Goal: Task Accomplishment & Management: Use online tool/utility

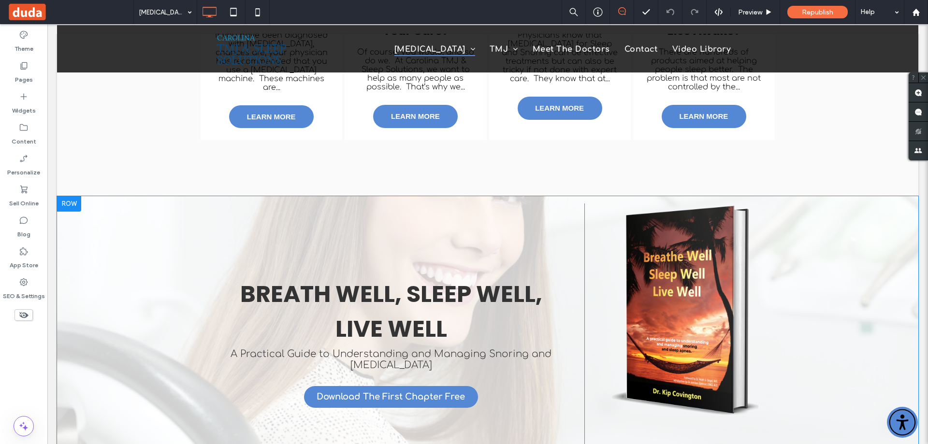
scroll to position [771, 0]
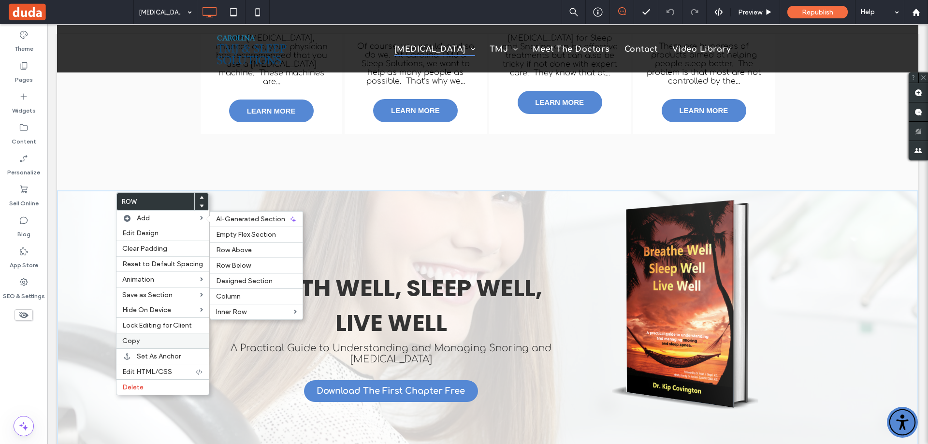
click at [125, 344] on span "Copy" at bounding box center [130, 341] width 17 height 8
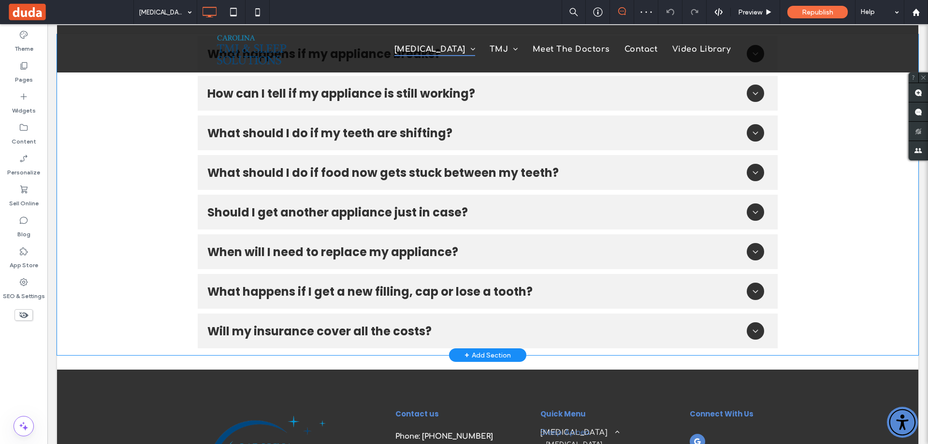
scroll to position [2318, 0]
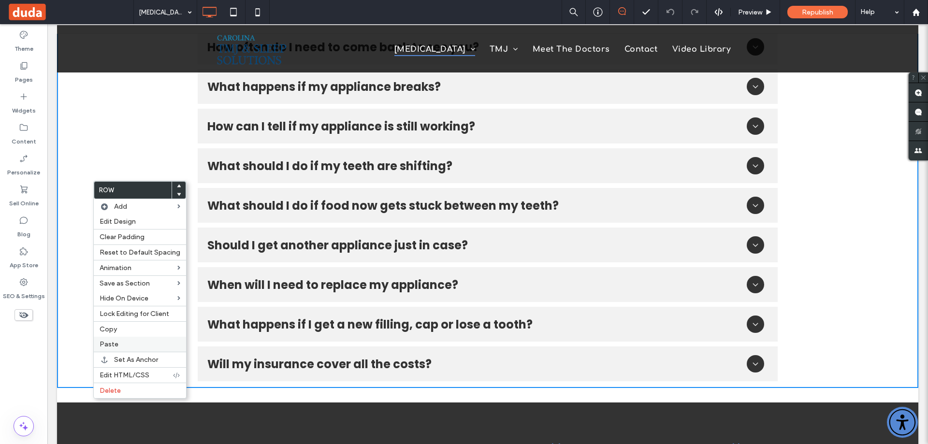
click at [109, 344] on span "Paste" at bounding box center [109, 344] width 19 height 8
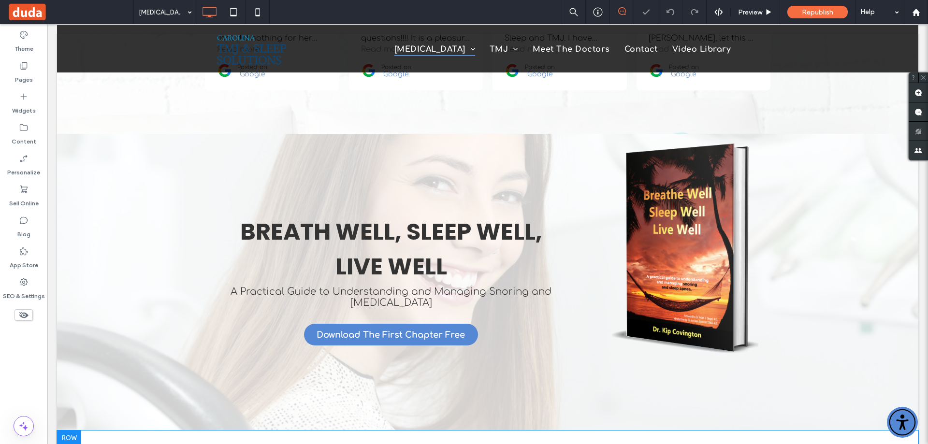
scroll to position [1936, 0]
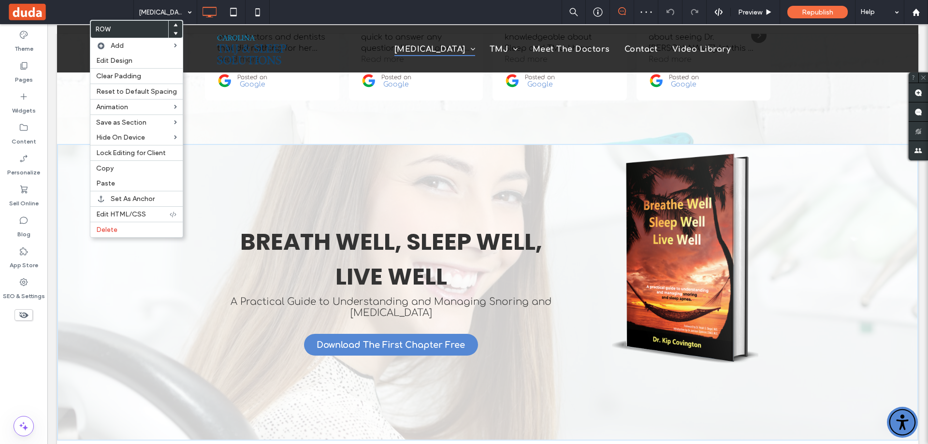
click at [174, 33] on use at bounding box center [176, 33] width 4 height 3
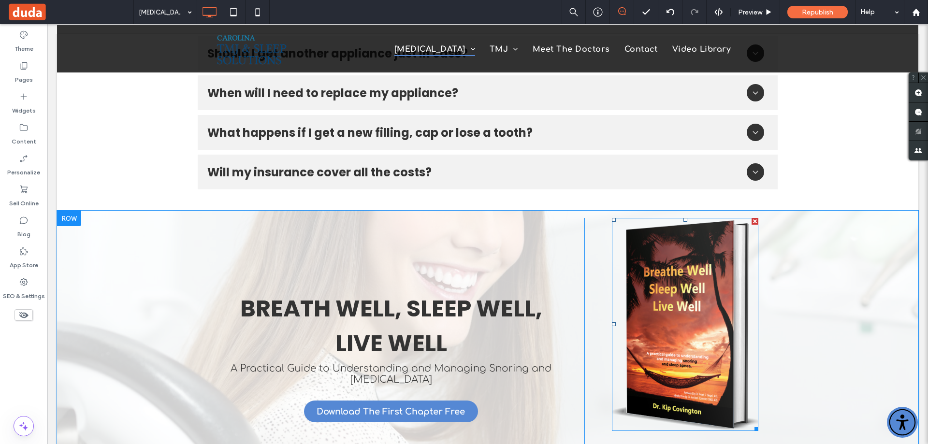
scroll to position [2516, 0]
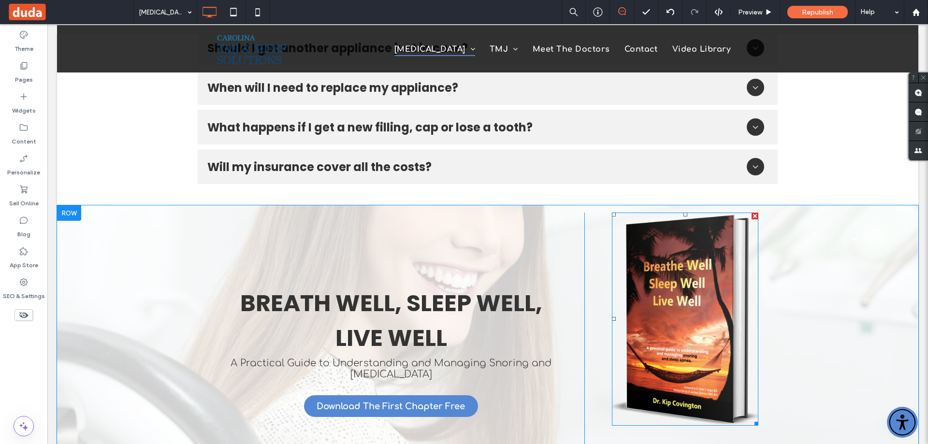
click at [682, 236] on img at bounding box center [685, 319] width 147 height 213
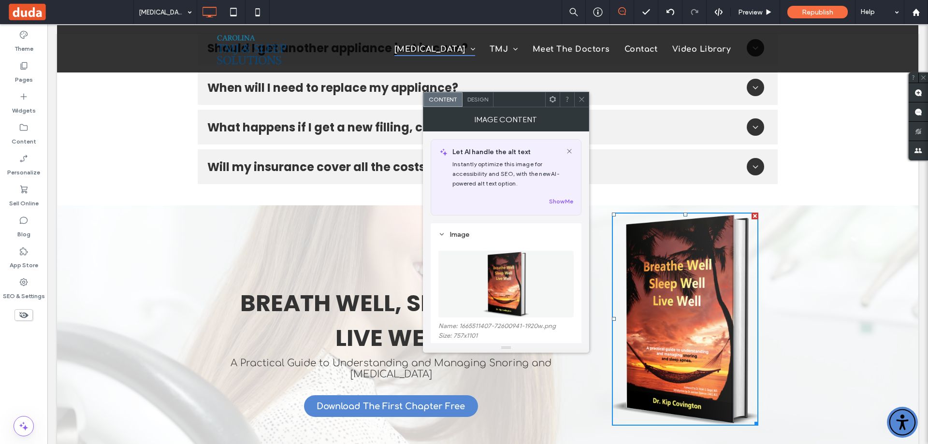
click at [498, 272] on figure "0 × 0 png" at bounding box center [506, 284] width 135 height 67
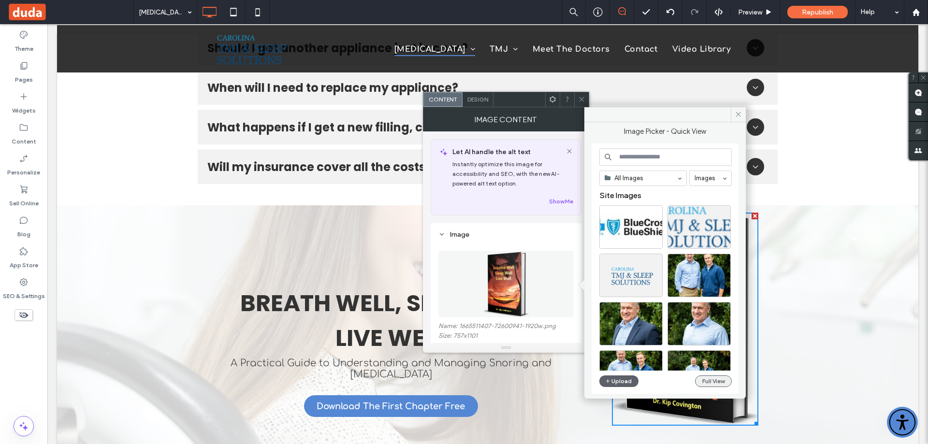
click at [712, 381] on button "Full View" at bounding box center [713, 382] width 37 height 12
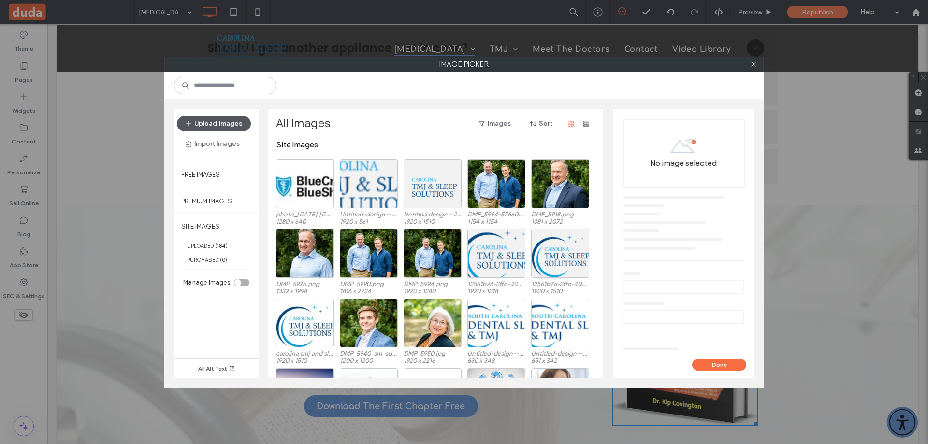
click at [235, 123] on button "Upload Images" at bounding box center [214, 123] width 74 height 15
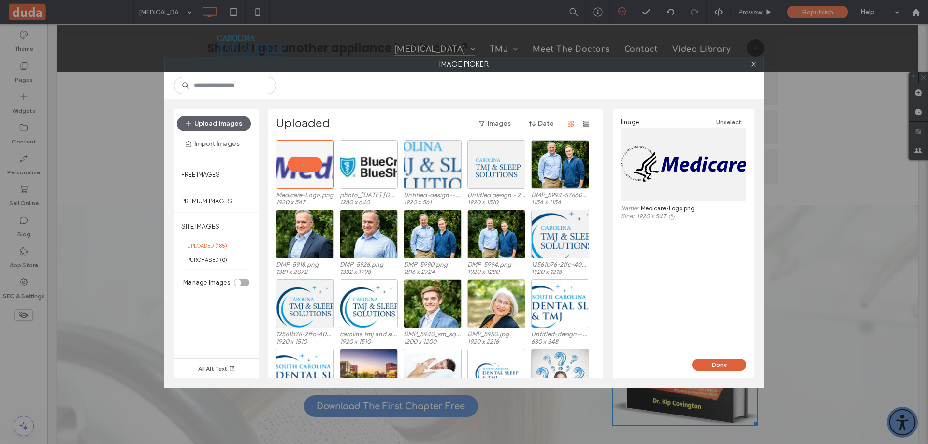
click at [722, 363] on button "Done" at bounding box center [719, 365] width 54 height 12
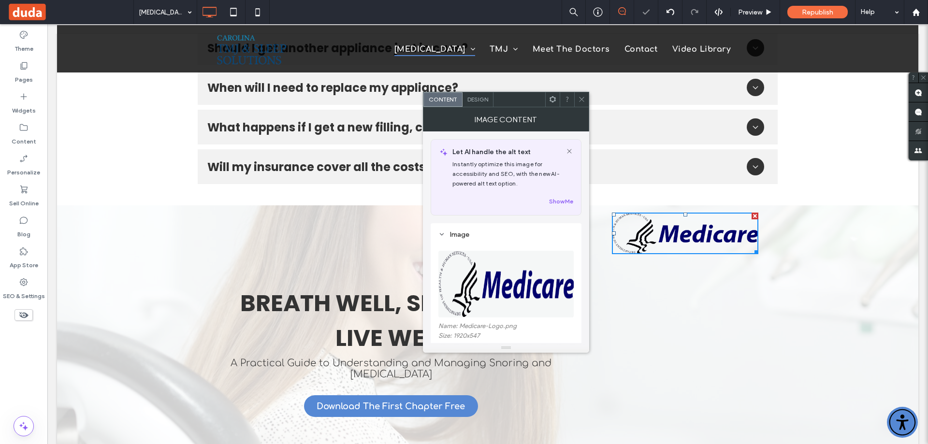
click at [578, 99] on icon at bounding box center [581, 99] width 7 height 7
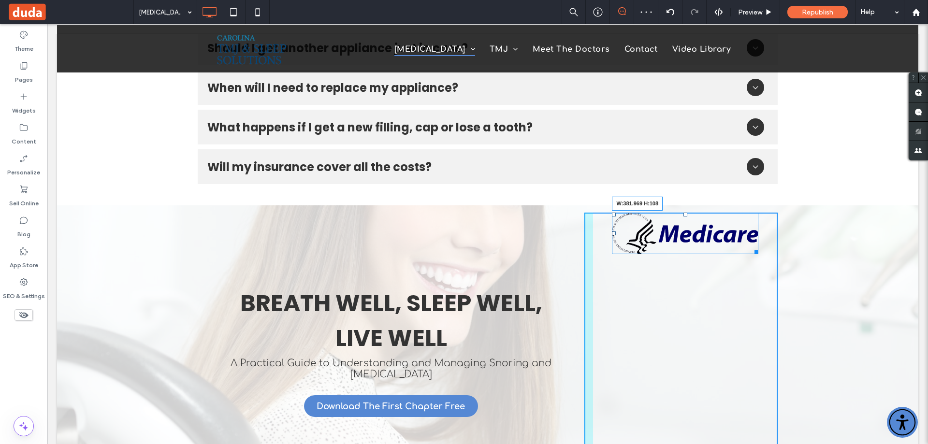
drag, startPoint x: 753, startPoint y: 166, endPoint x: 828, endPoint y: 212, distance: 88.1
click at [828, 212] on div "BREATH WELL, SLEEP WELL, LIVE WELL A Practical Guide to Understanding and Manag…" at bounding box center [488, 353] width 862 height 297
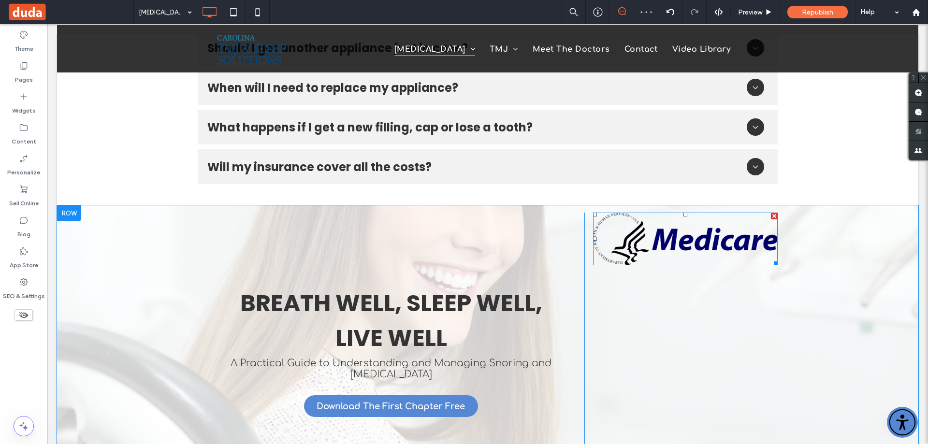
click at [684, 213] on div at bounding box center [686, 215] width 4 height 4
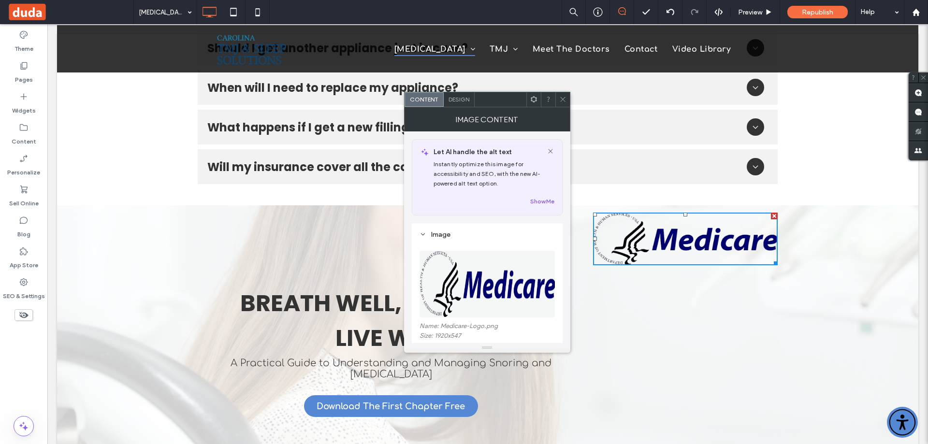
click at [561, 103] on icon at bounding box center [562, 99] width 7 height 7
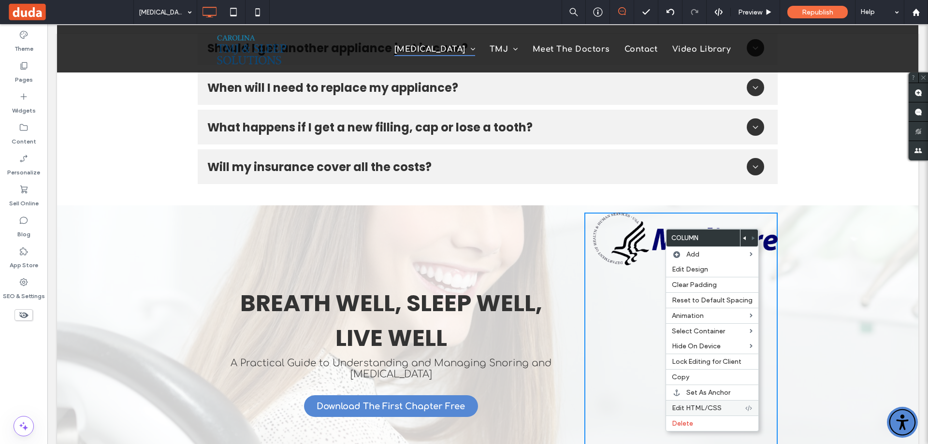
click at [701, 405] on span "Edit HTML/CSS" at bounding box center [697, 408] width 50 height 8
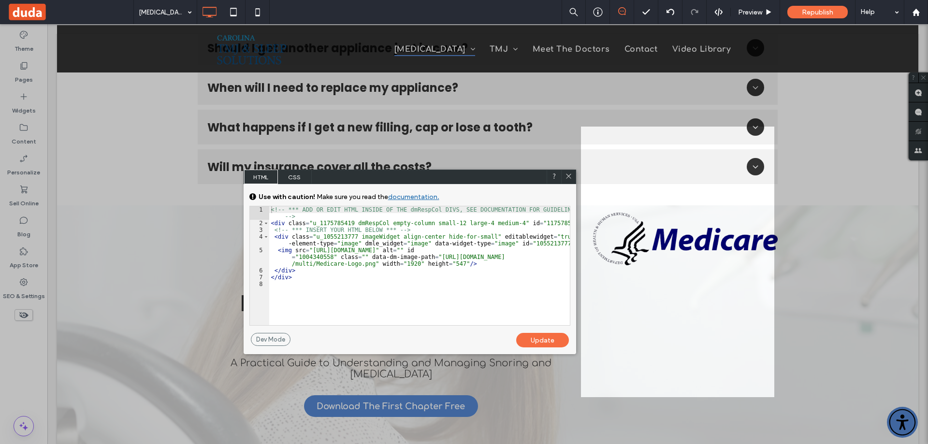
drag, startPoint x: 292, startPoint y: 177, endPoint x: 317, endPoint y: 186, distance: 26.6
click at [292, 177] on span "CSS" at bounding box center [295, 177] width 34 height 15
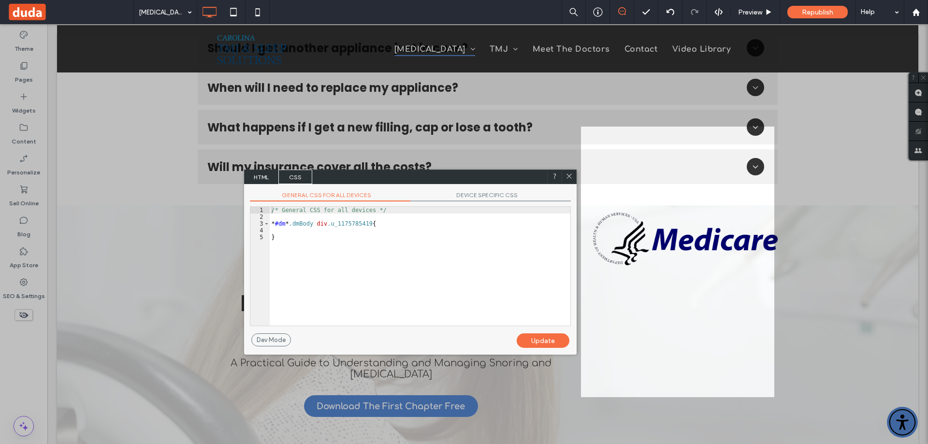
click at [470, 198] on span "DEVICE SPECIFIC CSS" at bounding box center [491, 196] width 161 height 10
click at [381, 231] on div "/* Device specific CSS */ * #dm * .dmBody div .u_1175785419 { }" at bounding box center [420, 273] width 301 height 132
type textarea "**"
click at [542, 339] on div "Update" at bounding box center [543, 341] width 53 height 15
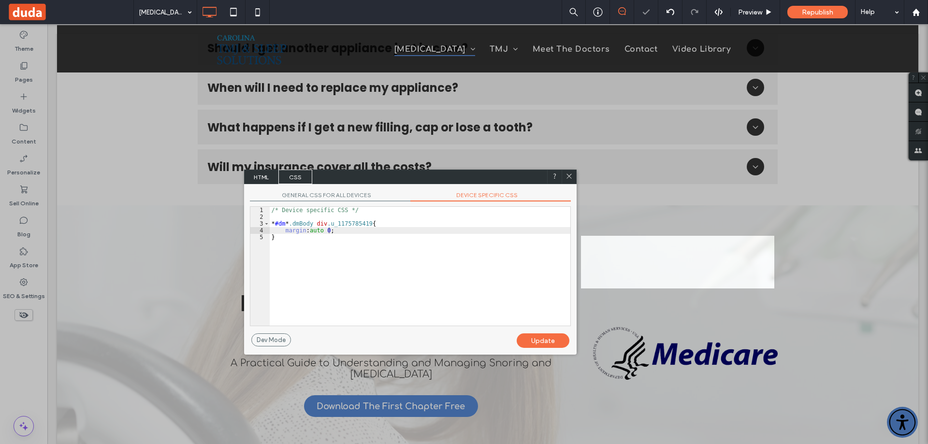
click at [570, 176] on use at bounding box center [569, 176] width 5 height 5
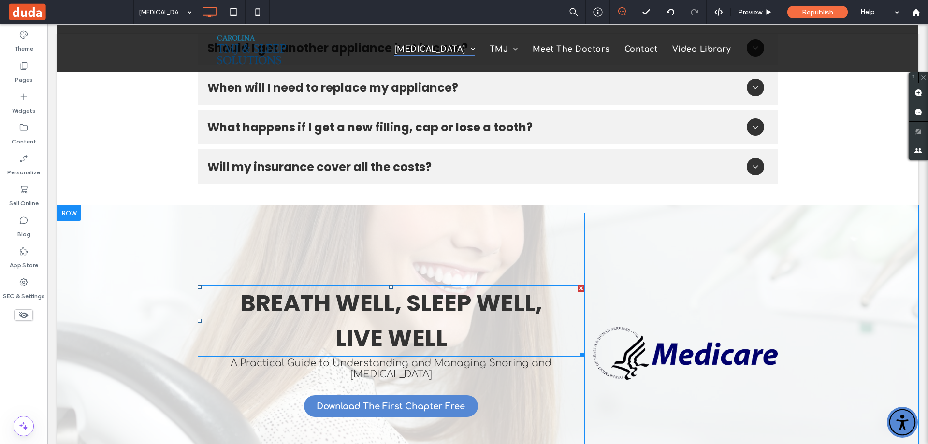
click at [340, 287] on span "BREATH WELL, SLEEP WELL," at bounding box center [391, 303] width 302 height 32
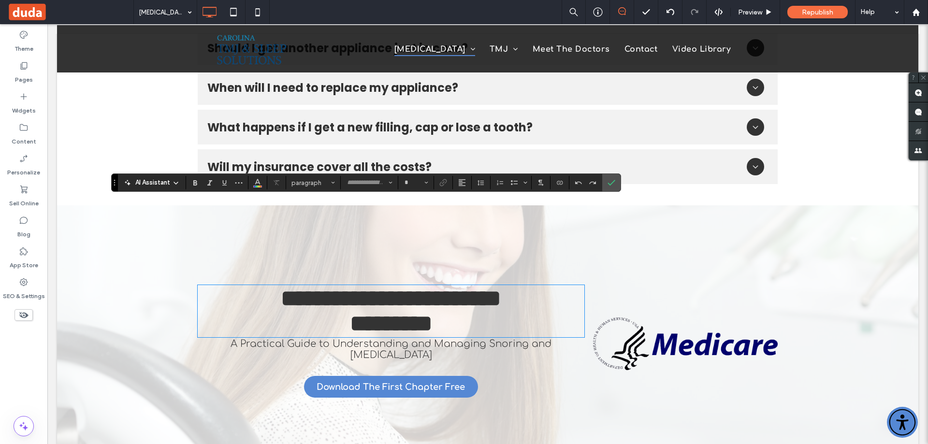
type input "*******"
type input "**"
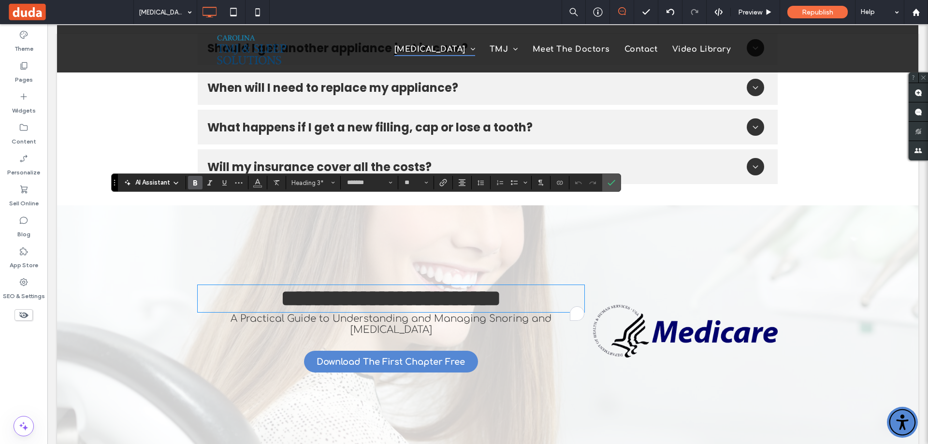
type input "*********"
type input "**"
click at [611, 182] on icon "Confirm" at bounding box center [612, 183] width 8 height 8
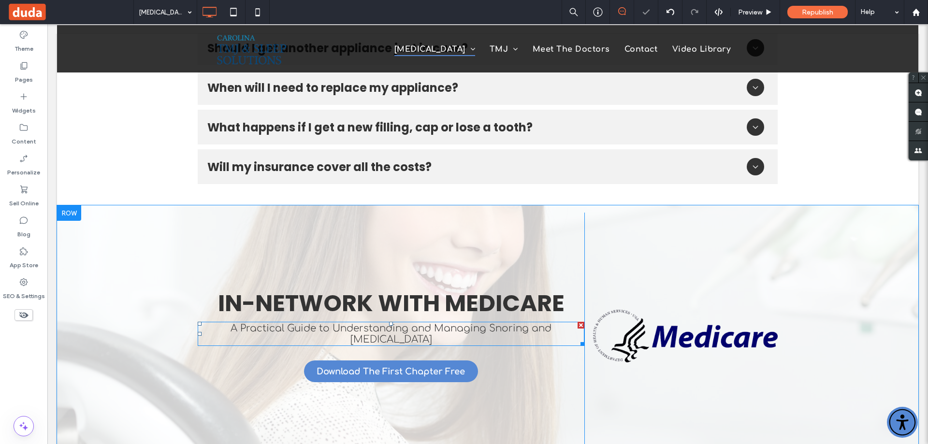
click at [444, 323] on span "A Practical Guide to Understanding and Managing Snoring and [MEDICAL_DATA]" at bounding box center [391, 334] width 321 height 22
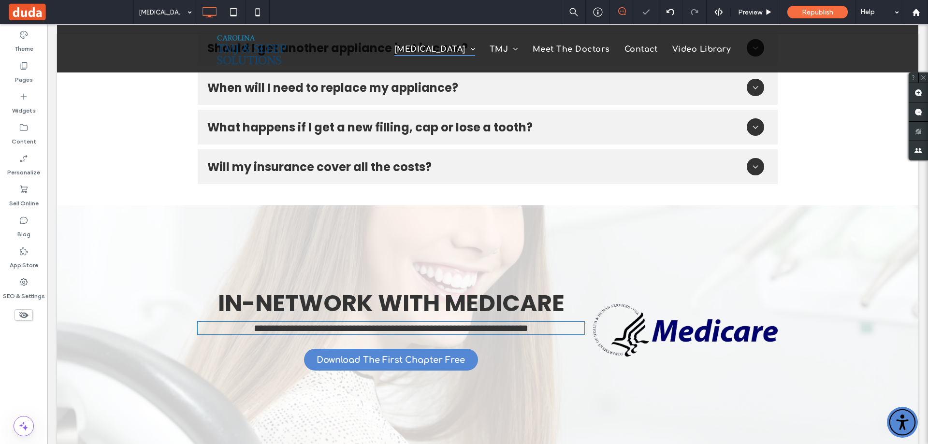
type input "*********"
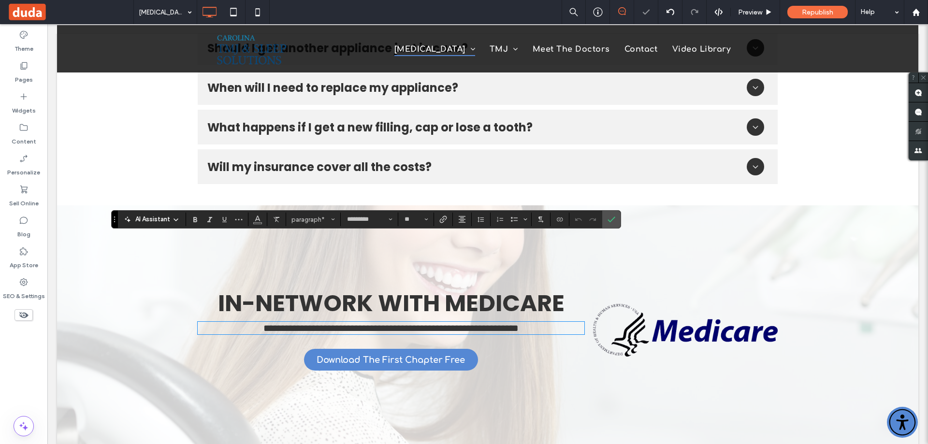
type input "**"
drag, startPoint x: 610, startPoint y: 219, endPoint x: 555, endPoint y: 205, distance: 56.3
click at [610, 219] on icon "Confirm" at bounding box center [612, 220] width 8 height 8
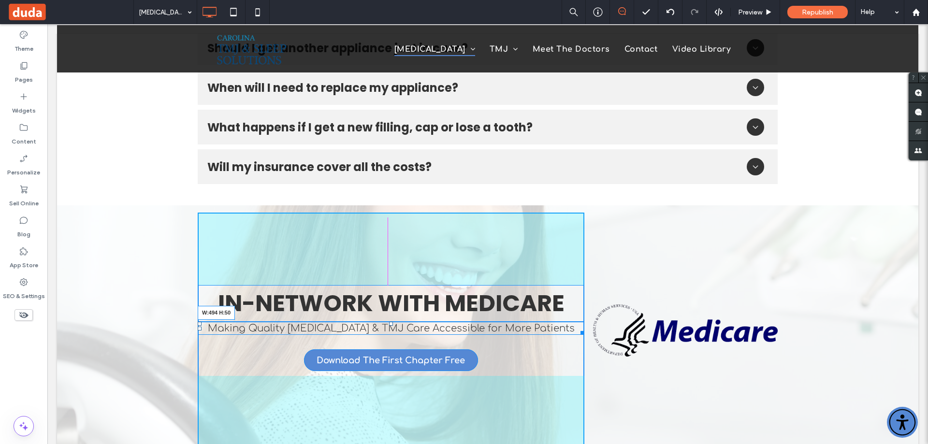
drag, startPoint x: 575, startPoint y: 247, endPoint x: 501, endPoint y: 256, distance: 74.5
click at [577, 328] on div at bounding box center [580, 331] width 7 height 7
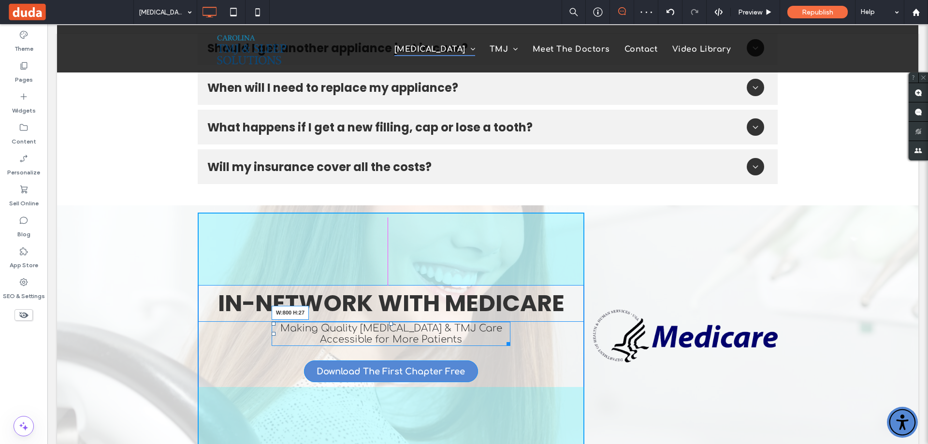
drag, startPoint x: 503, startPoint y: 258, endPoint x: 593, endPoint y: 249, distance: 90.9
click at [593, 249] on div "IN-NETWORK WITH MEDICARE Making Quality [MEDICAL_DATA] & TMJ Care Accessible fo…" at bounding box center [488, 336] width 580 height 247
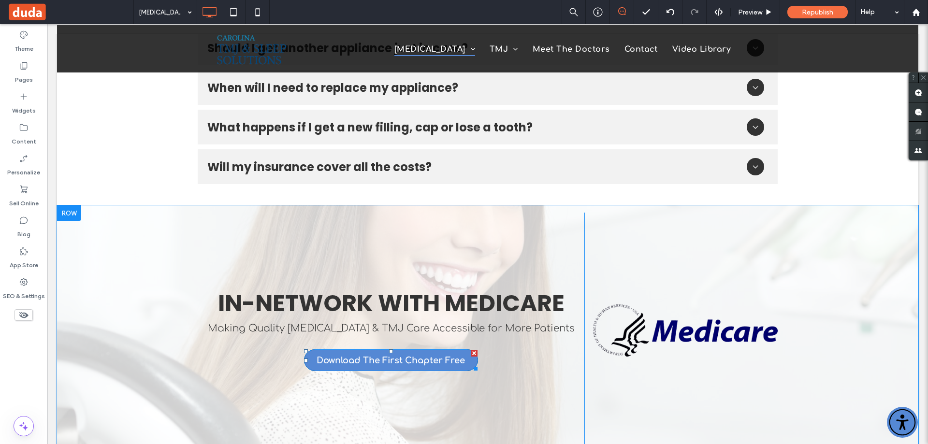
click at [391, 351] on span "Download The First Chapter Free" at bounding box center [391, 360] width 148 height 19
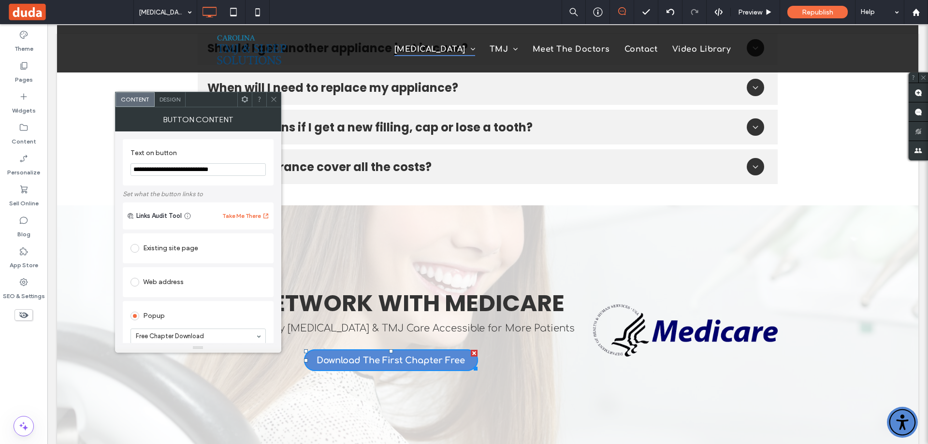
click at [190, 164] on input "**********" at bounding box center [198, 169] width 135 height 13
type input "**********"
click at [184, 248] on div "Existing site page" at bounding box center [198, 248] width 135 height 15
type input "***"
click at [234, 196] on label "Set what the button links to" at bounding box center [198, 194] width 151 height 17
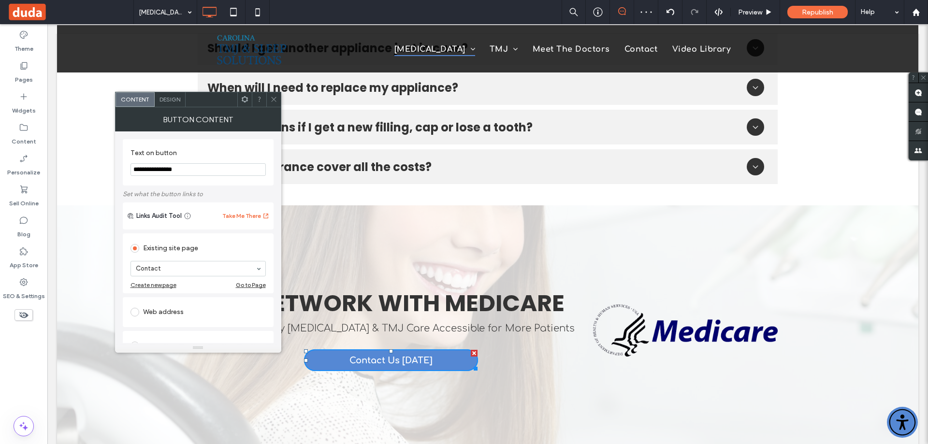
click at [275, 99] on use at bounding box center [273, 99] width 5 height 5
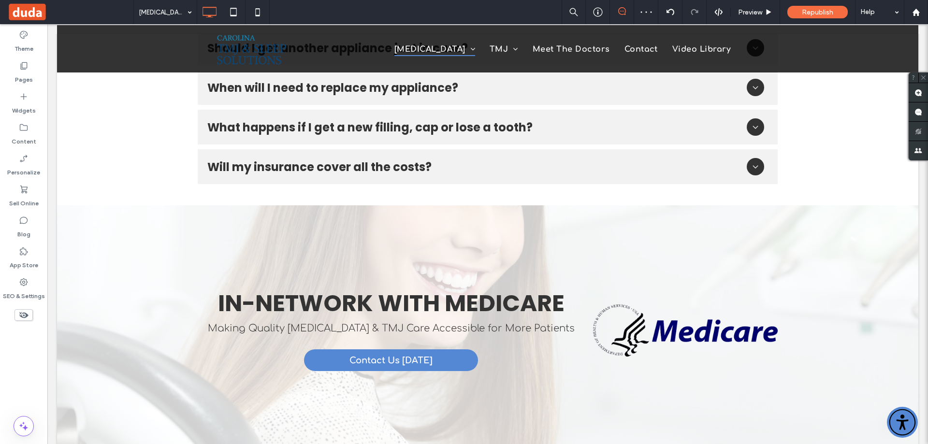
click at [367, 5] on div "[MEDICAL_DATA] Preview Republish Help" at bounding box center [530, 12] width 795 height 24
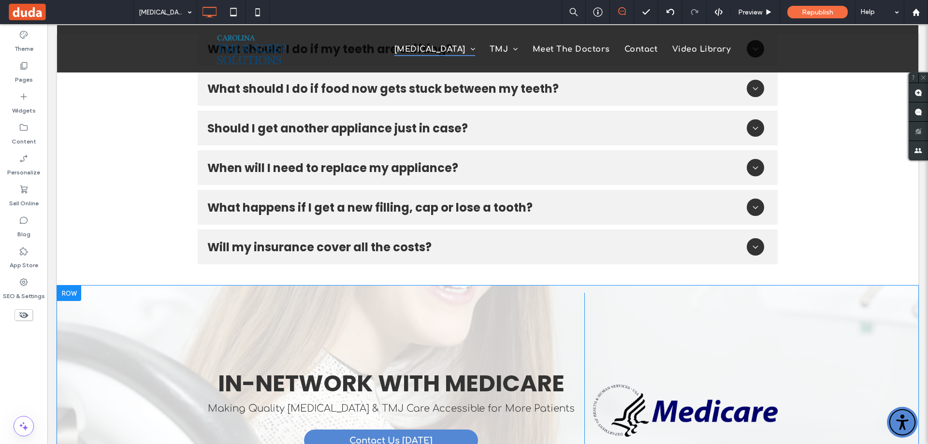
scroll to position [2467, 0]
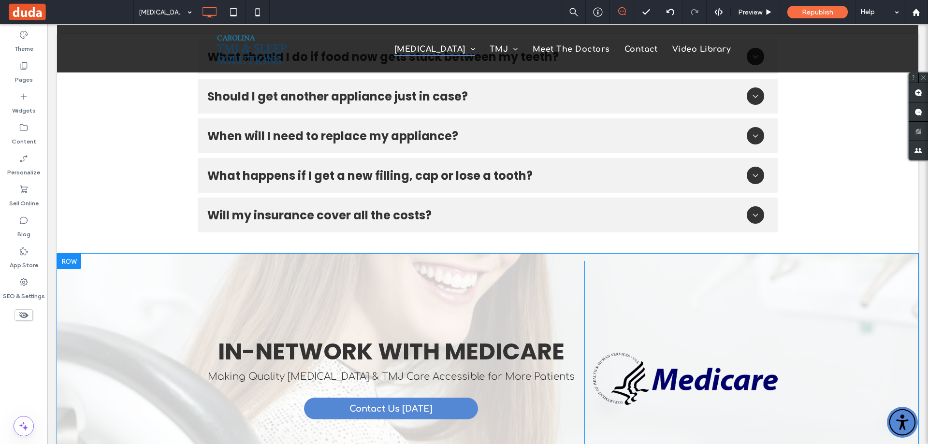
click at [468, 254] on div "IN-NETWORK WITH MEDICARE Making Quality [MEDICAL_DATA] & TMJ Care Accessible fo…" at bounding box center [488, 379] width 862 height 251
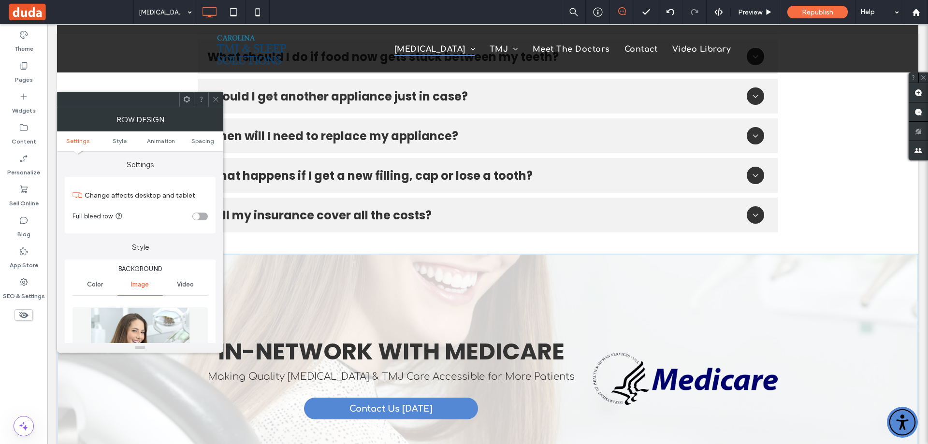
click at [128, 306] on div at bounding box center [140, 341] width 135 height 76
click at [131, 316] on img at bounding box center [140, 341] width 100 height 67
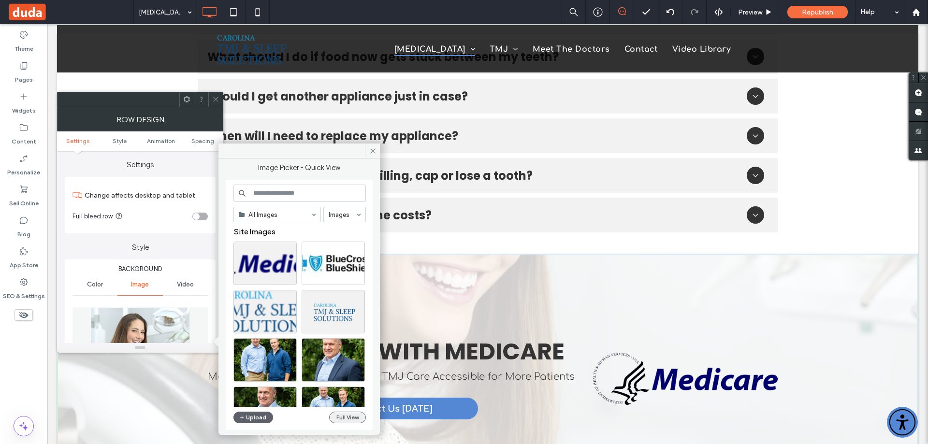
click at [344, 413] on button "Full View" at bounding box center [347, 418] width 37 height 12
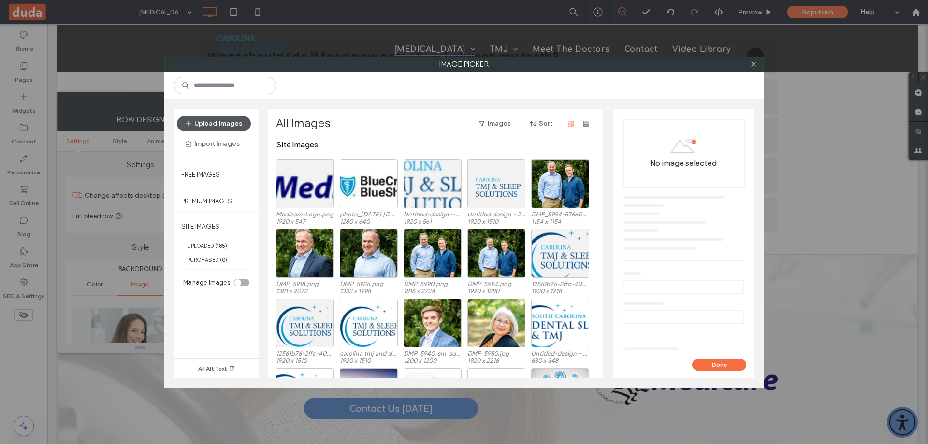
click at [229, 125] on button "Upload Images" at bounding box center [214, 123] width 74 height 15
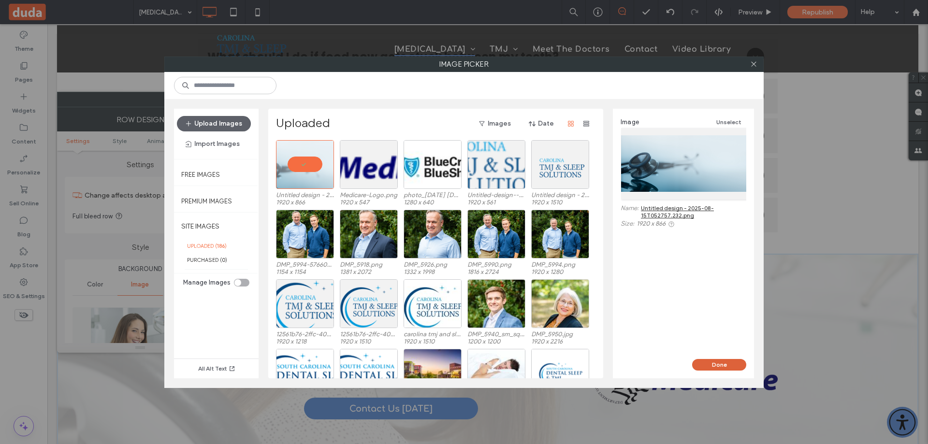
click at [723, 367] on button "Done" at bounding box center [719, 365] width 54 height 12
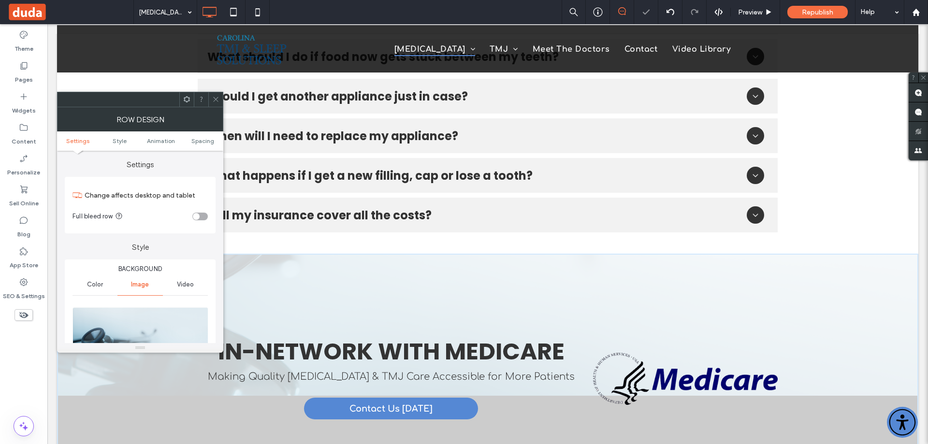
click at [214, 100] on icon at bounding box center [215, 99] width 7 height 7
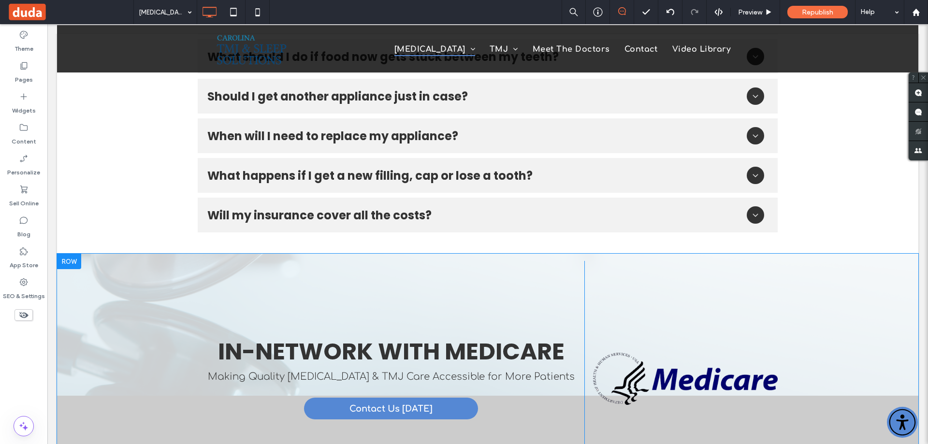
click at [146, 254] on div "IN-NETWORK WITH MEDICARE Making Quality [MEDICAL_DATA] & TMJ Care Accessible fo…" at bounding box center [488, 379] width 862 height 251
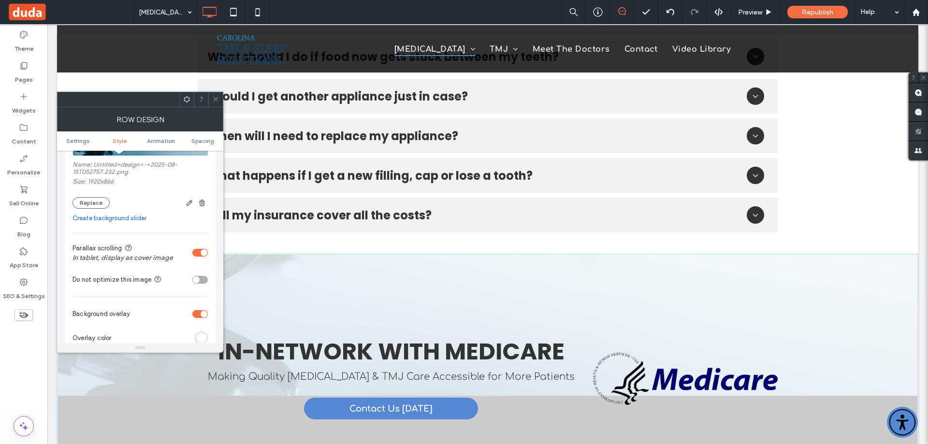
scroll to position [193, 0]
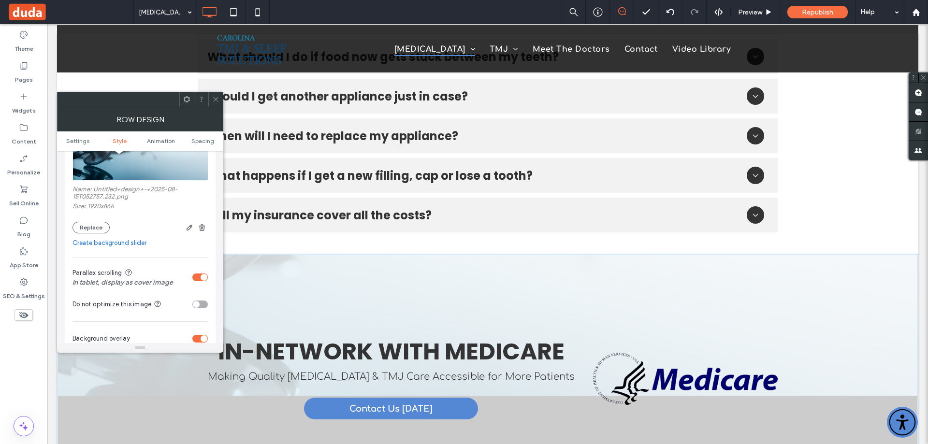
drag, startPoint x: 212, startPoint y: 99, endPoint x: 214, endPoint y: 112, distance: 13.7
click at [214, 98] on div at bounding box center [215, 99] width 15 height 15
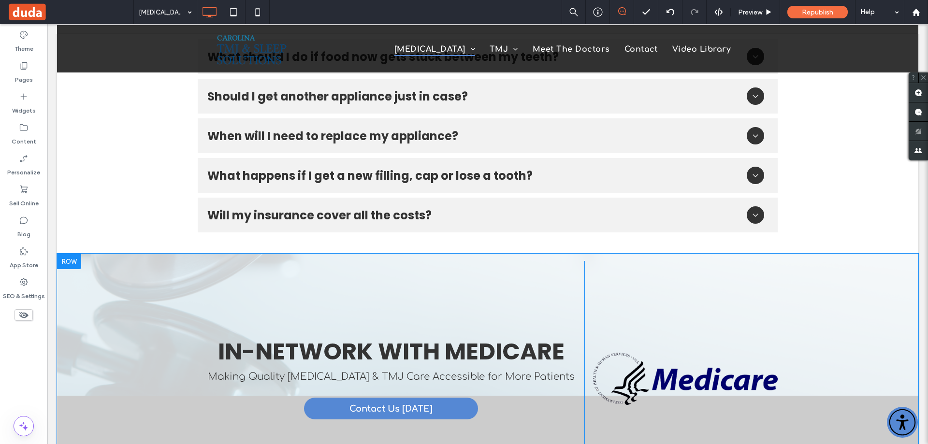
scroll to position [2473, 0]
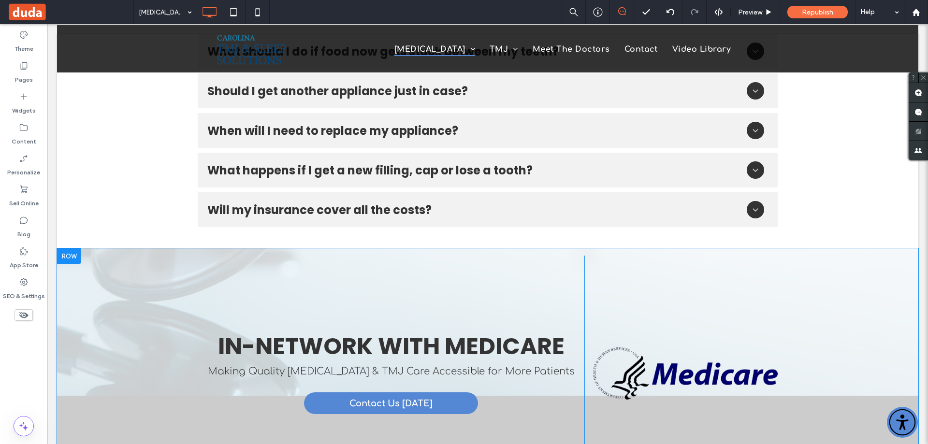
click at [158, 249] on div "IN-NETWORK WITH MEDICARE Making Quality [MEDICAL_DATA] & TMJ Care Accessible fo…" at bounding box center [488, 374] width 862 height 251
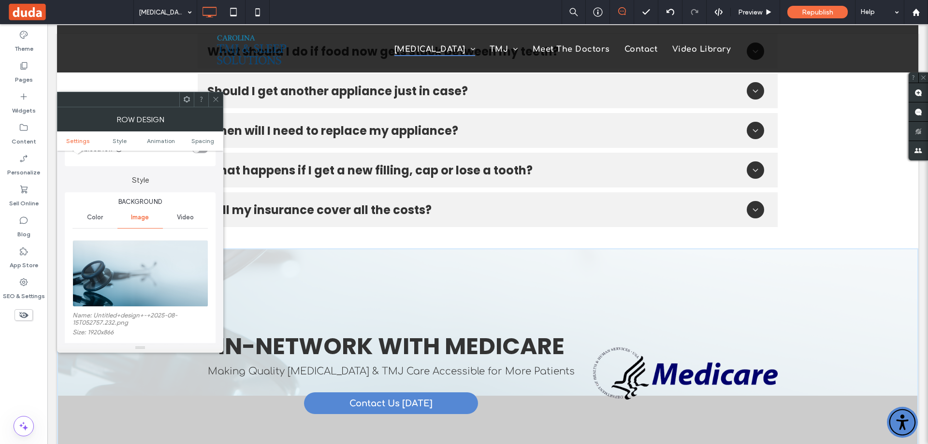
scroll to position [242, 0]
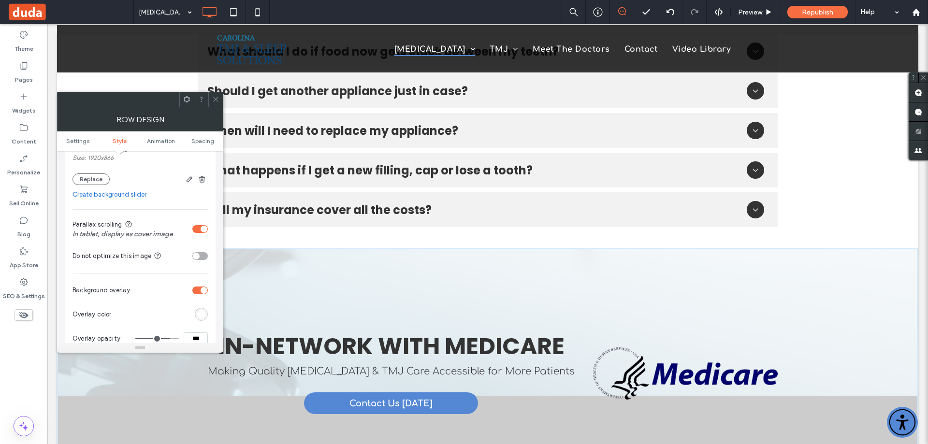
click at [196, 226] on div "toggle" at bounding box center [199, 229] width 15 height 8
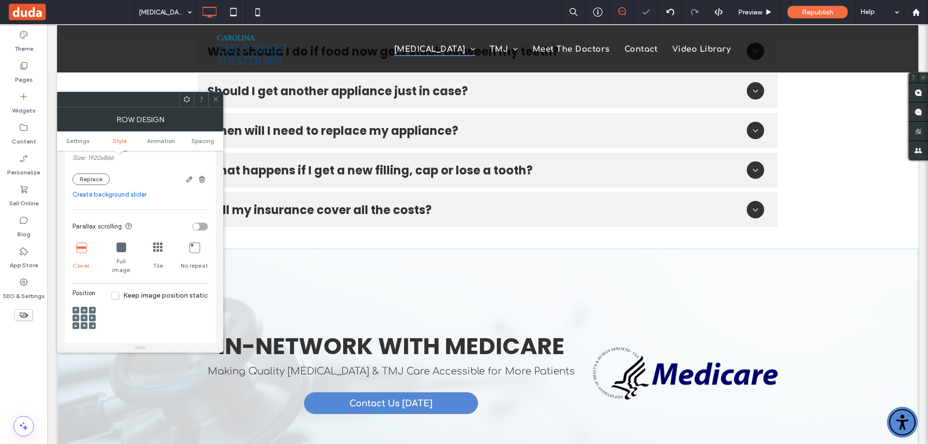
click at [217, 102] on span at bounding box center [215, 99] width 7 height 15
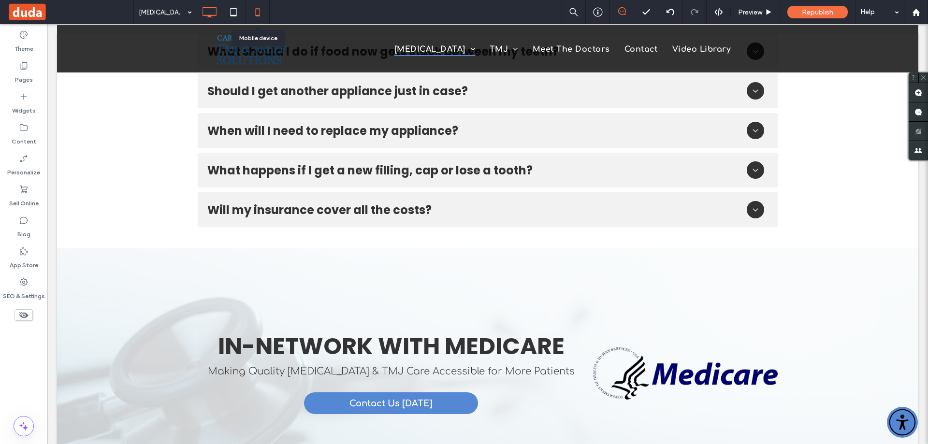
click at [261, 11] on icon at bounding box center [257, 11] width 19 height 19
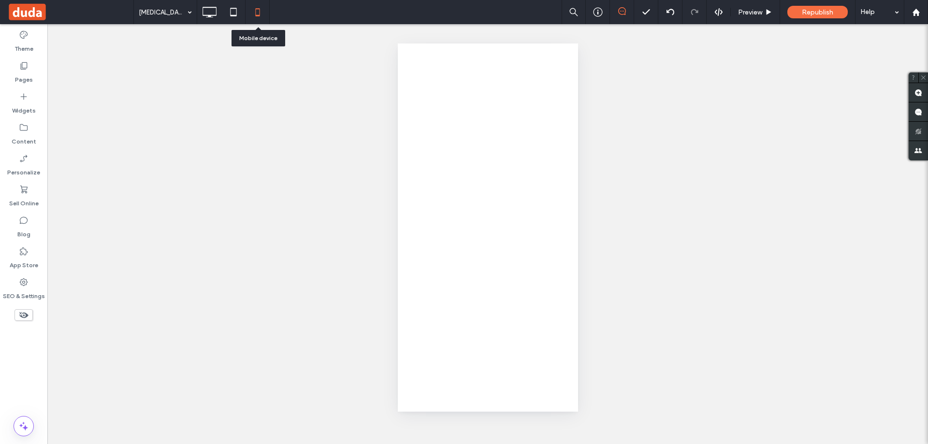
scroll to position [0, 0]
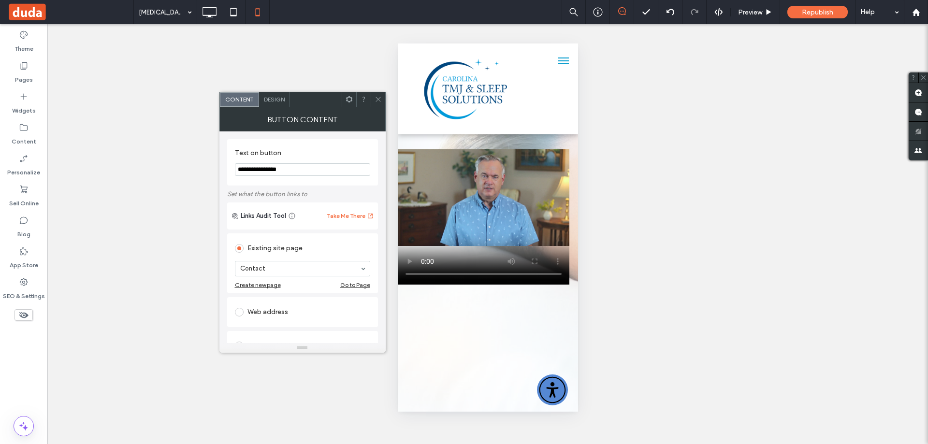
click at [267, 97] on span "Design" at bounding box center [274, 99] width 21 height 7
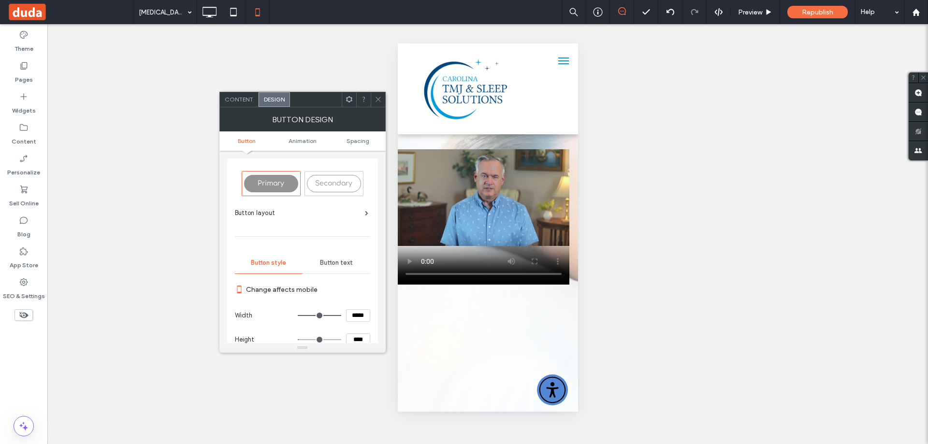
click at [355, 309] on input "*****" at bounding box center [358, 315] width 24 height 13
click at [356, 310] on input "*****" at bounding box center [358, 315] width 24 height 13
type input "*****"
type input "***"
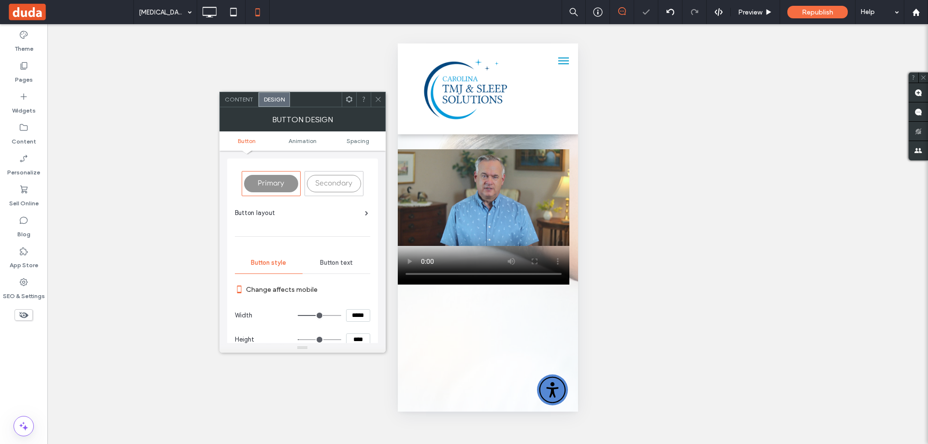
click at [379, 92] on span at bounding box center [378, 99] width 7 height 15
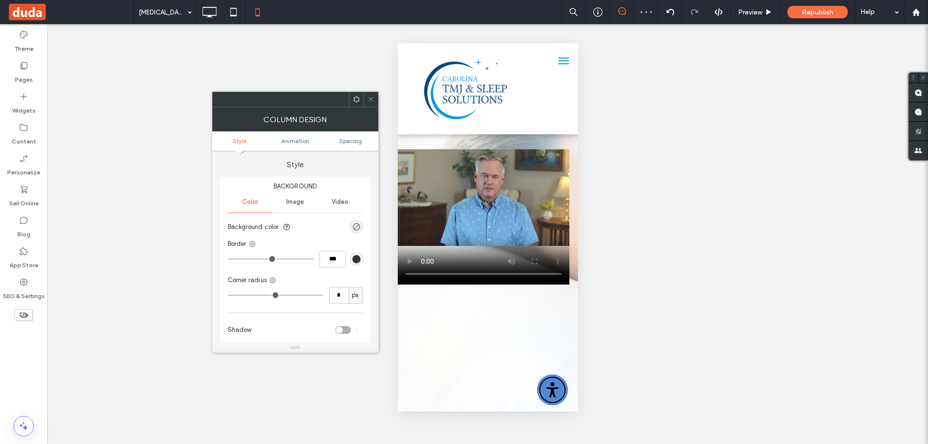
drag, startPoint x: 371, startPoint y: 98, endPoint x: 395, endPoint y: 125, distance: 36.0
click at [373, 99] on icon at bounding box center [370, 99] width 7 height 7
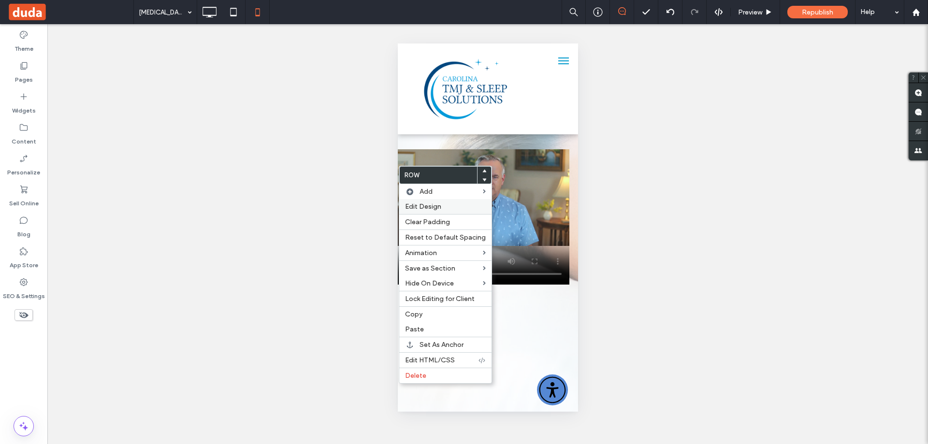
click at [422, 202] on div "Edit Design" at bounding box center [445, 206] width 92 height 15
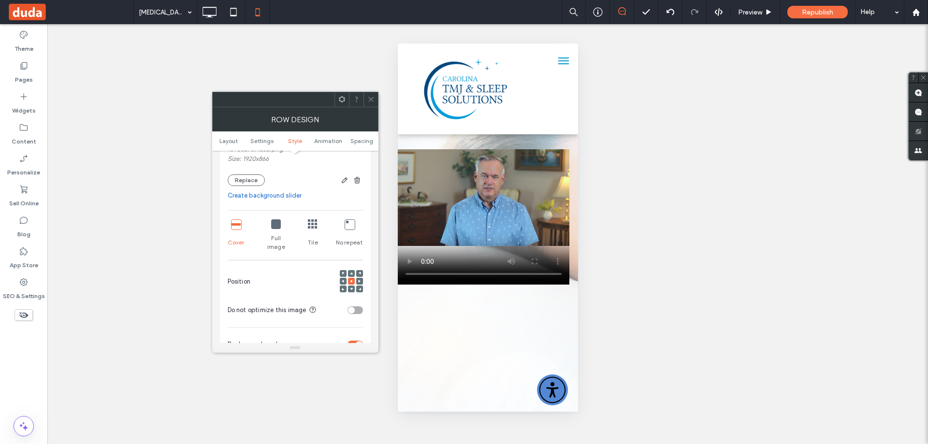
scroll to position [338, 0]
click at [343, 279] on icon at bounding box center [343, 280] width 3 height 3
click at [371, 99] on icon at bounding box center [370, 99] width 7 height 7
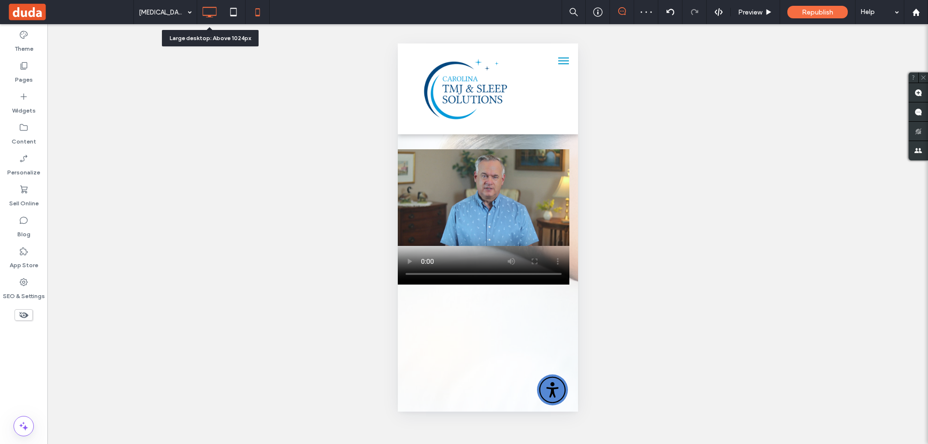
click at [216, 9] on icon at bounding box center [209, 11] width 19 height 19
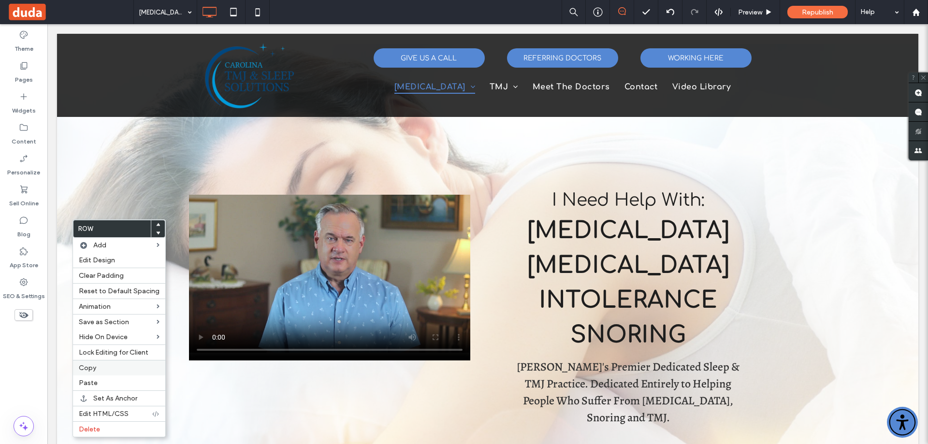
click at [92, 371] on span "Copy" at bounding box center [87, 368] width 17 height 8
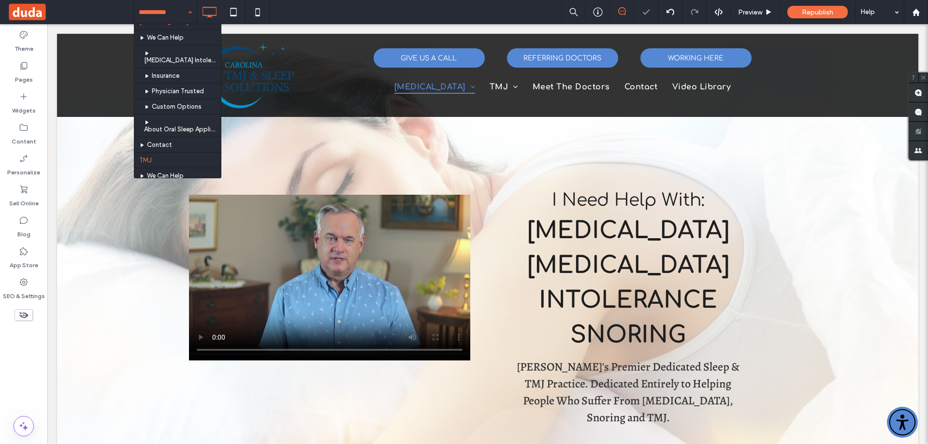
scroll to position [48, 0]
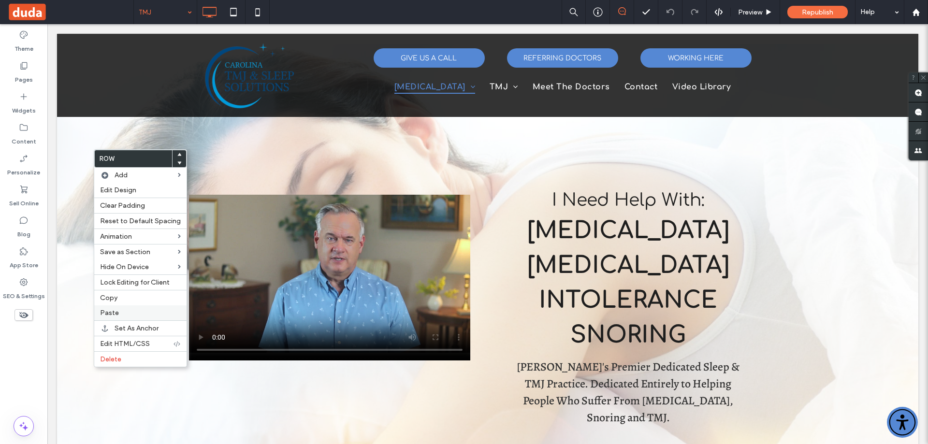
click at [110, 310] on span "Paste" at bounding box center [109, 313] width 19 height 8
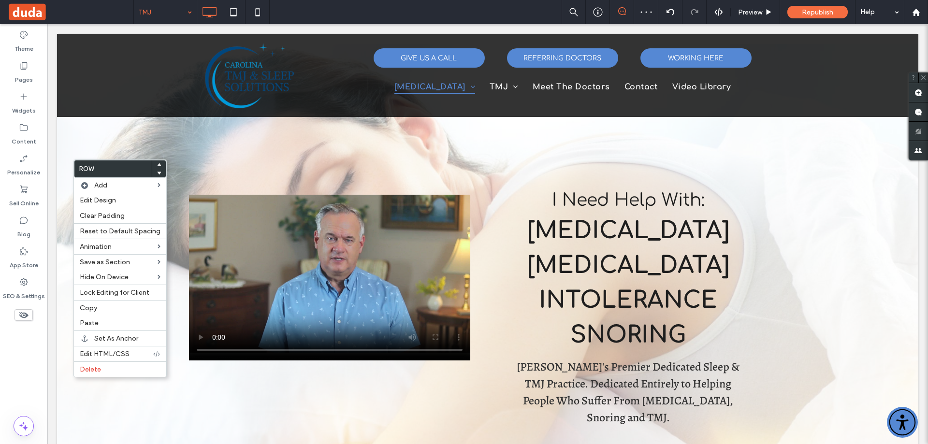
click at [157, 175] on icon at bounding box center [159, 173] width 4 height 4
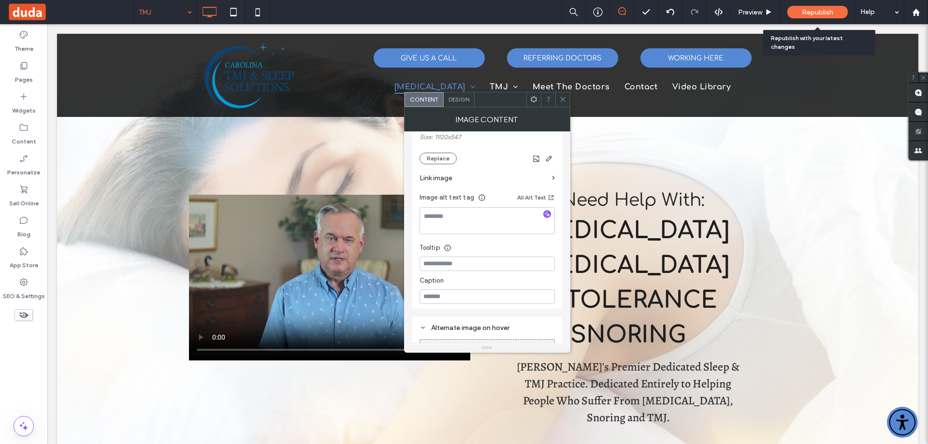
scroll to position [193, 0]
click at [565, 99] on icon at bounding box center [562, 99] width 7 height 7
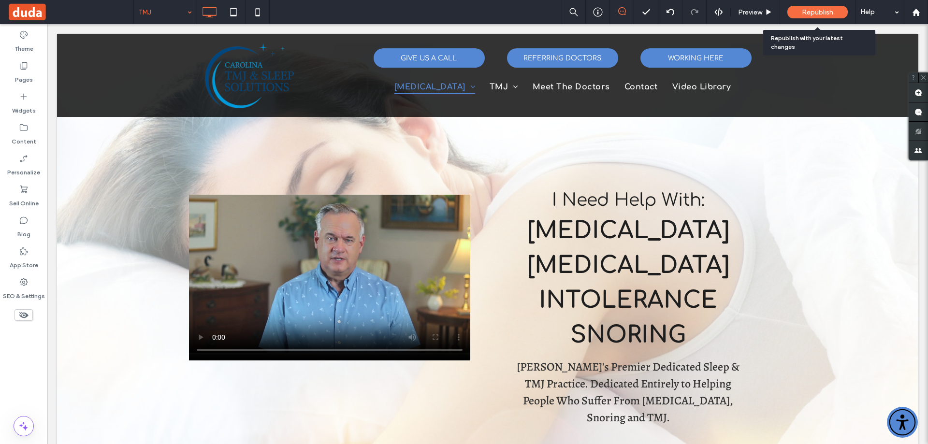
click at [813, 6] on div "Republish" at bounding box center [818, 12] width 60 height 13
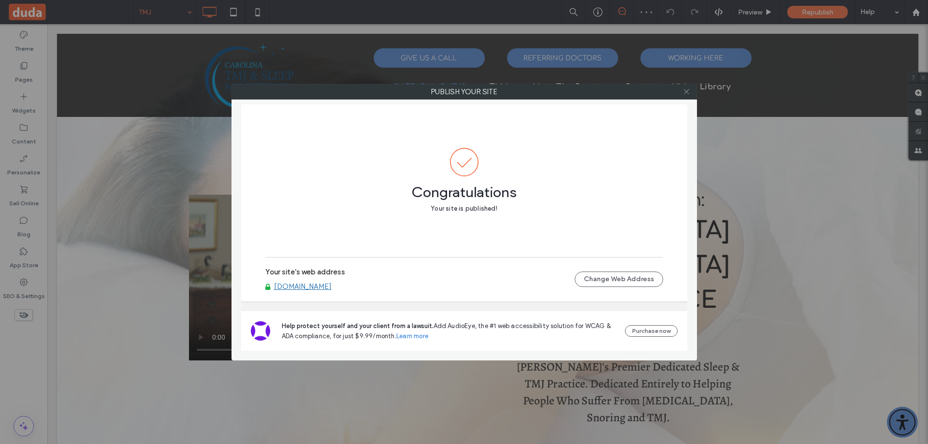
click at [686, 91] on icon at bounding box center [686, 91] width 7 height 7
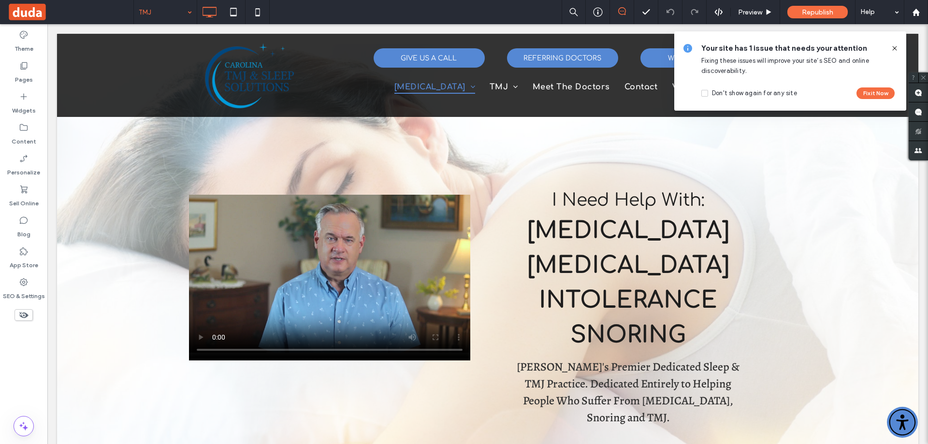
click at [894, 48] on icon at bounding box center [895, 48] width 8 height 8
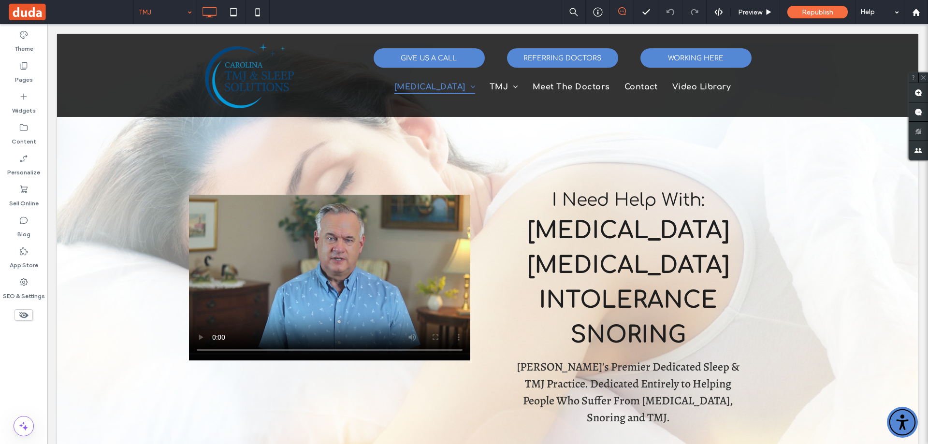
click at [438, 9] on div "TMJ Preview Republish Help" at bounding box center [530, 12] width 795 height 24
click at [414, 7] on div "TMJ Preview Republish Help" at bounding box center [530, 12] width 795 height 24
